Goal: Task Accomplishment & Management: Manage account settings

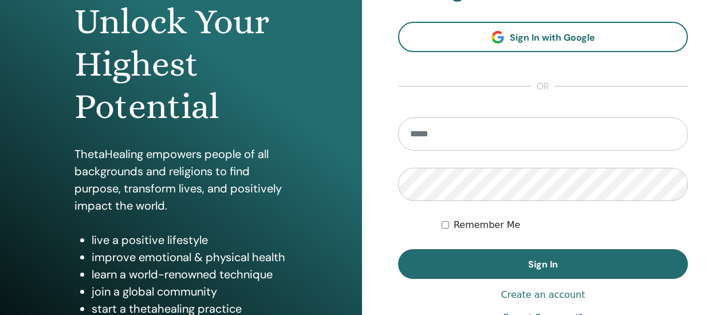
scroll to position [143, 0]
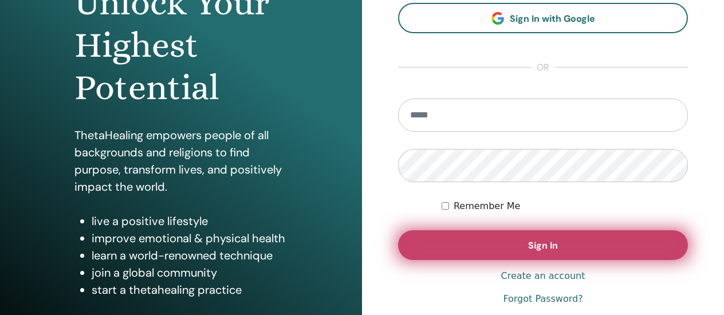
type input "**********"
click at [524, 241] on button "Sign In" at bounding box center [543, 245] width 290 height 30
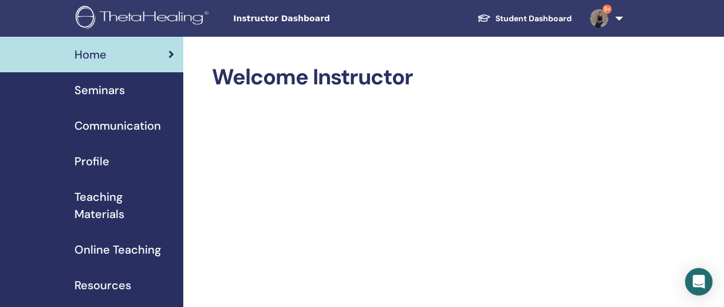
click at [106, 97] on span "Seminars" at bounding box center [99, 89] width 50 height 17
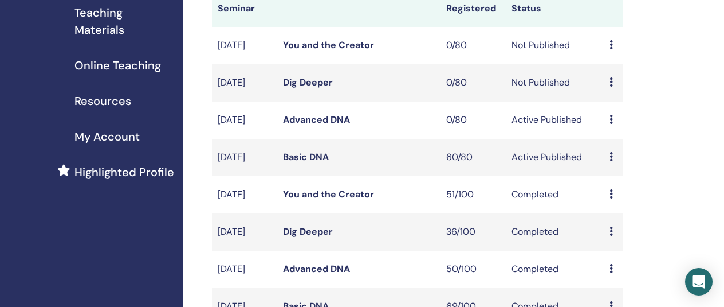
scroll to position [182, 0]
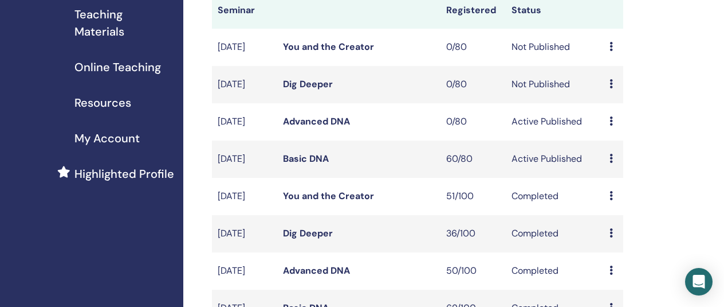
click at [309, 164] on link "Basic DNA" at bounding box center [306, 158] width 46 height 12
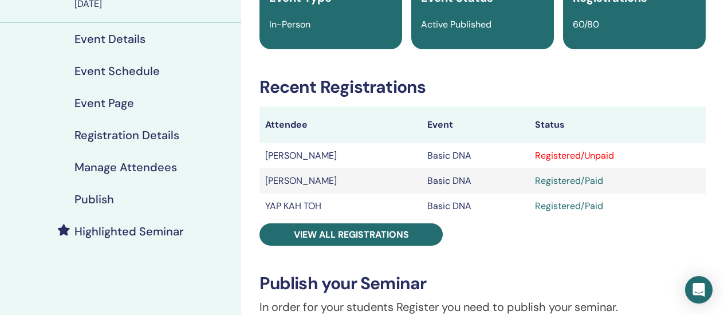
scroll to position [124, 0]
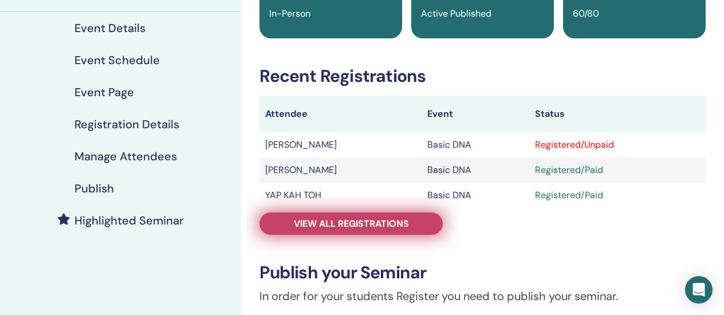
click at [339, 222] on span "View all registrations" at bounding box center [351, 224] width 115 height 12
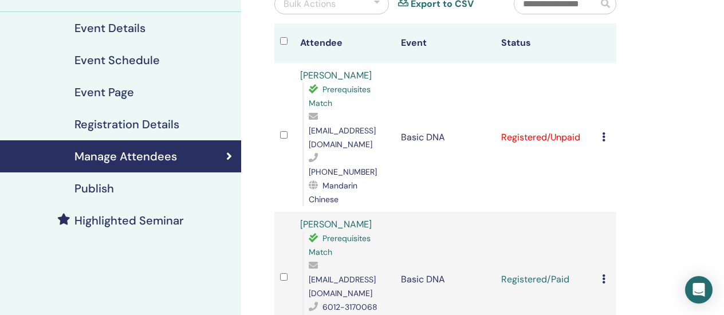
click at [603, 132] on icon at bounding box center [603, 136] width 3 height 9
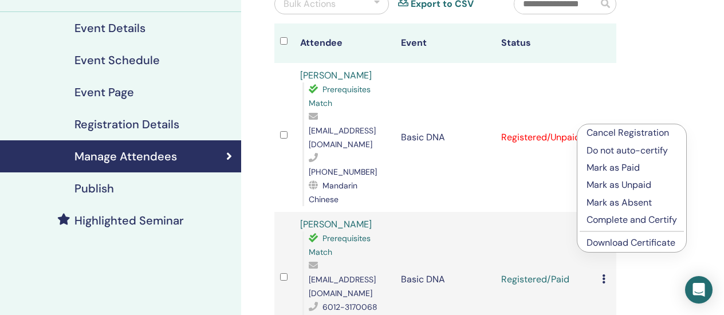
click at [603, 164] on p "Mark as Paid" at bounding box center [632, 168] width 91 height 14
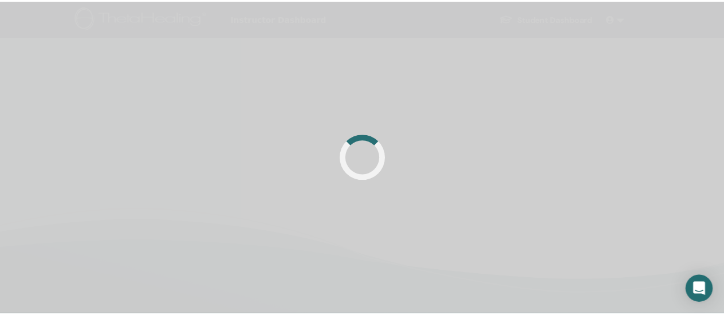
scroll to position [124, 0]
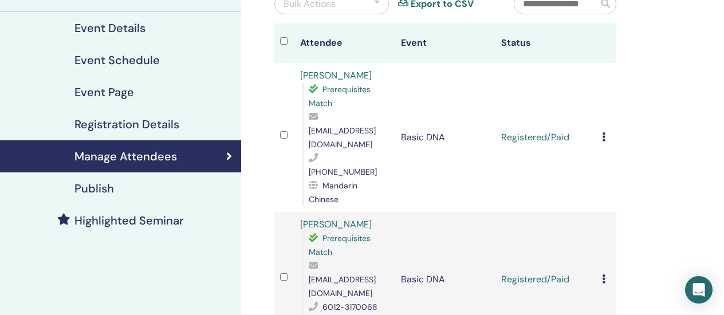
click at [604, 132] on icon at bounding box center [603, 136] width 3 height 9
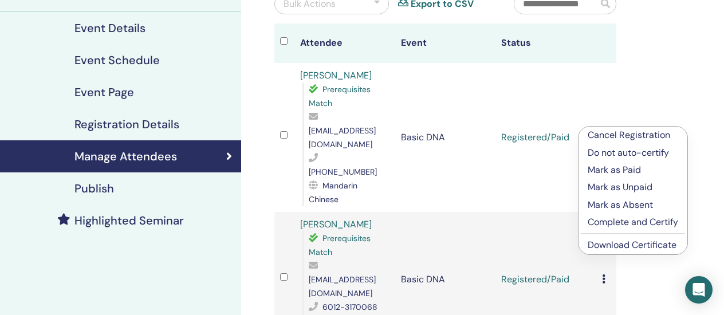
click at [613, 249] on link "Download Certificate" at bounding box center [632, 245] width 89 height 12
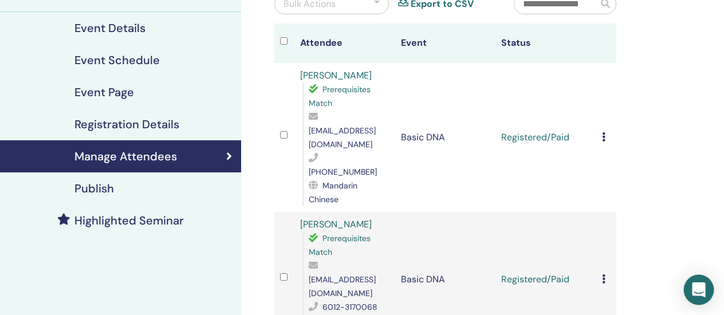
click at [696, 278] on div "Open Intercom Messenger" at bounding box center [699, 290] width 30 height 30
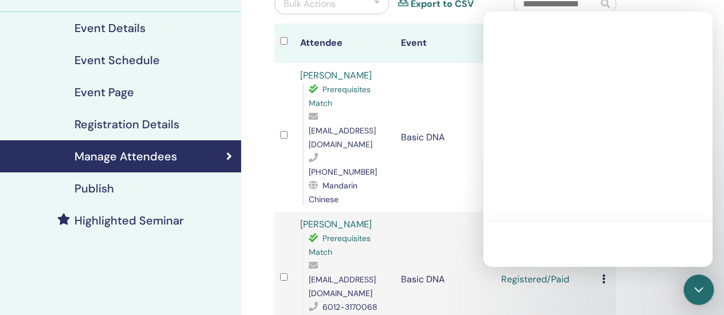
scroll to position [0, 0]
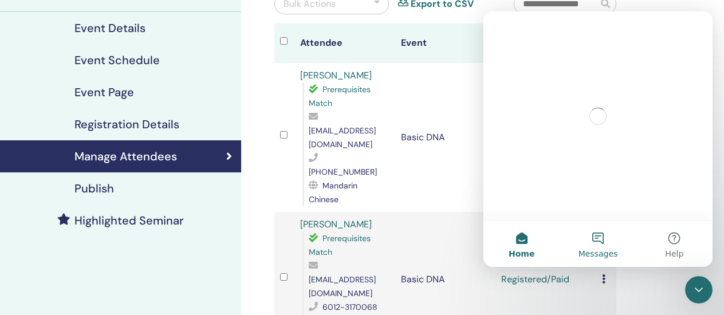
click at [582, 234] on button "Messages" at bounding box center [598, 244] width 76 height 46
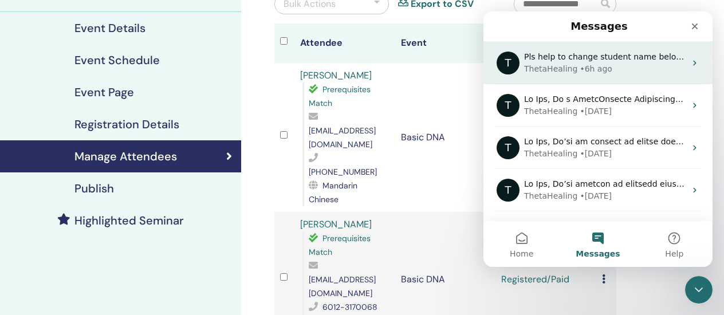
click at [598, 70] on div "• 6h ago" at bounding box center [596, 69] width 33 height 12
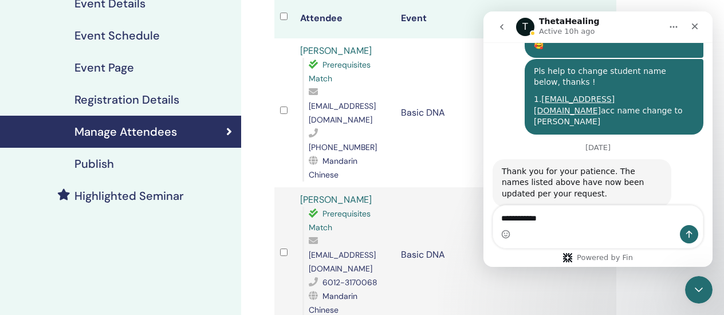
scroll to position [154, 0]
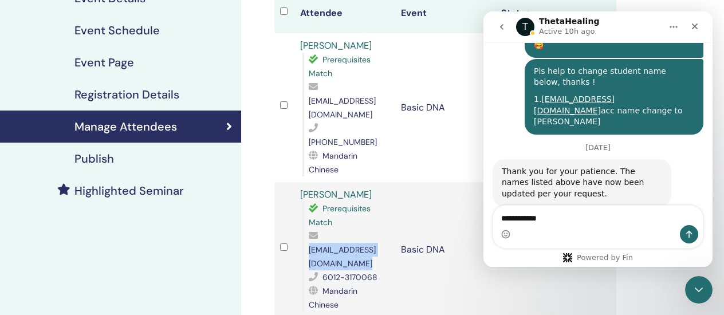
drag, startPoint x: 301, startPoint y: 227, endPoint x: 386, endPoint y: 229, distance: 84.2
click at [386, 229] on div "YM Lee Prerequisites Match northsea.ym@gmail.com 6012-3170068 Mandarin Chinese" at bounding box center [344, 250] width 89 height 124
copy span "northsea.ym@gmail.com"
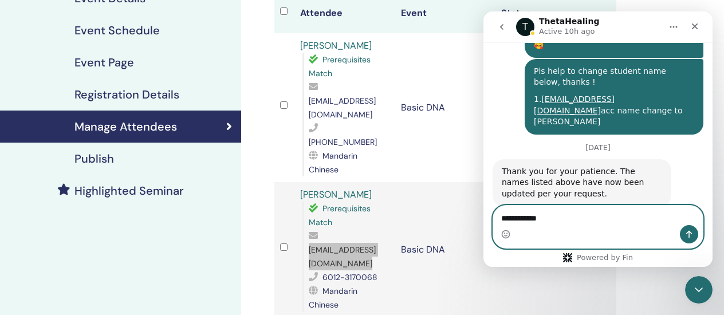
click at [501, 216] on textarea "**********" at bounding box center [598, 215] width 210 height 19
paste textarea "**********"
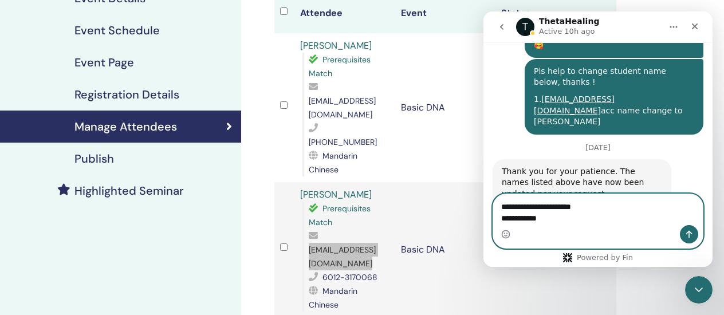
scroll to position [5130, 0]
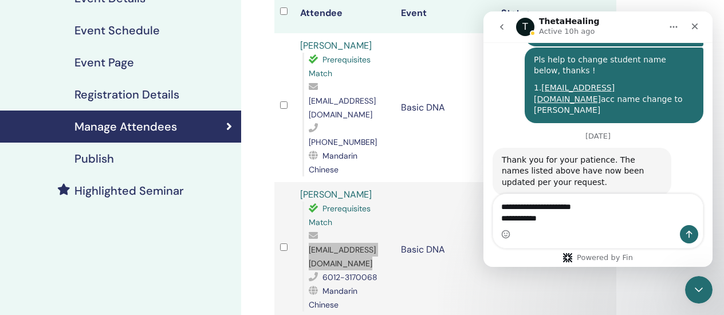
drag, startPoint x: 633, startPoint y: 159, endPoint x: 564, endPoint y: 173, distance: 70.1
copy div "acc name change to"
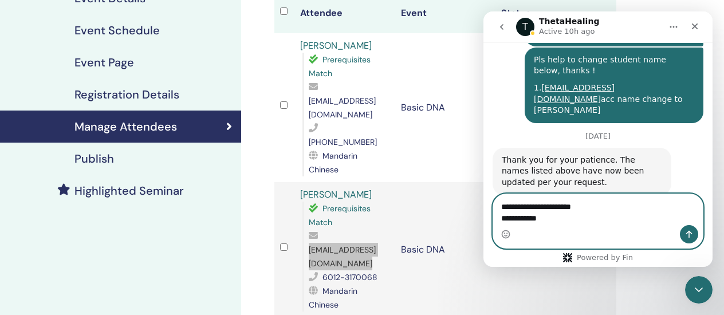
click at [618, 202] on textarea "**********" at bounding box center [598, 209] width 210 height 31
paste textarea "**********"
type textarea "**********"
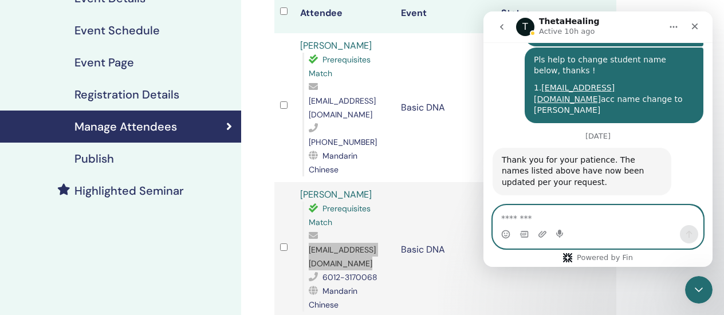
scroll to position [5175, 0]
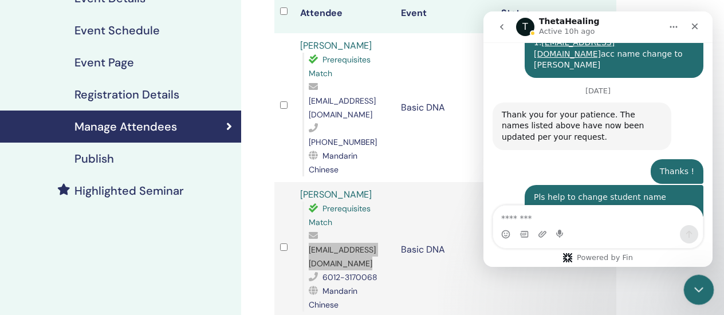
click at [700, 286] on icon "Close Intercom Messenger" at bounding box center [697, 288] width 8 height 5
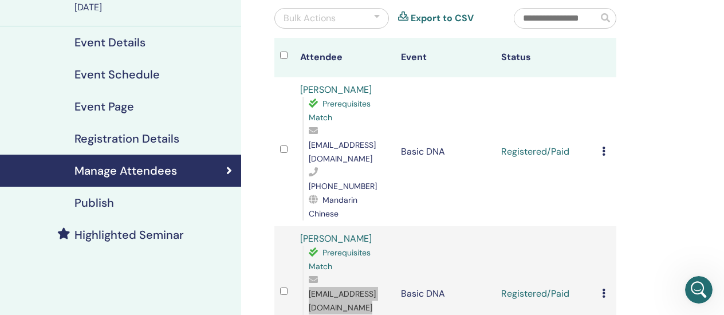
scroll to position [0, 0]
